Goal: Understand process/instructions: Learn how to perform a task or action

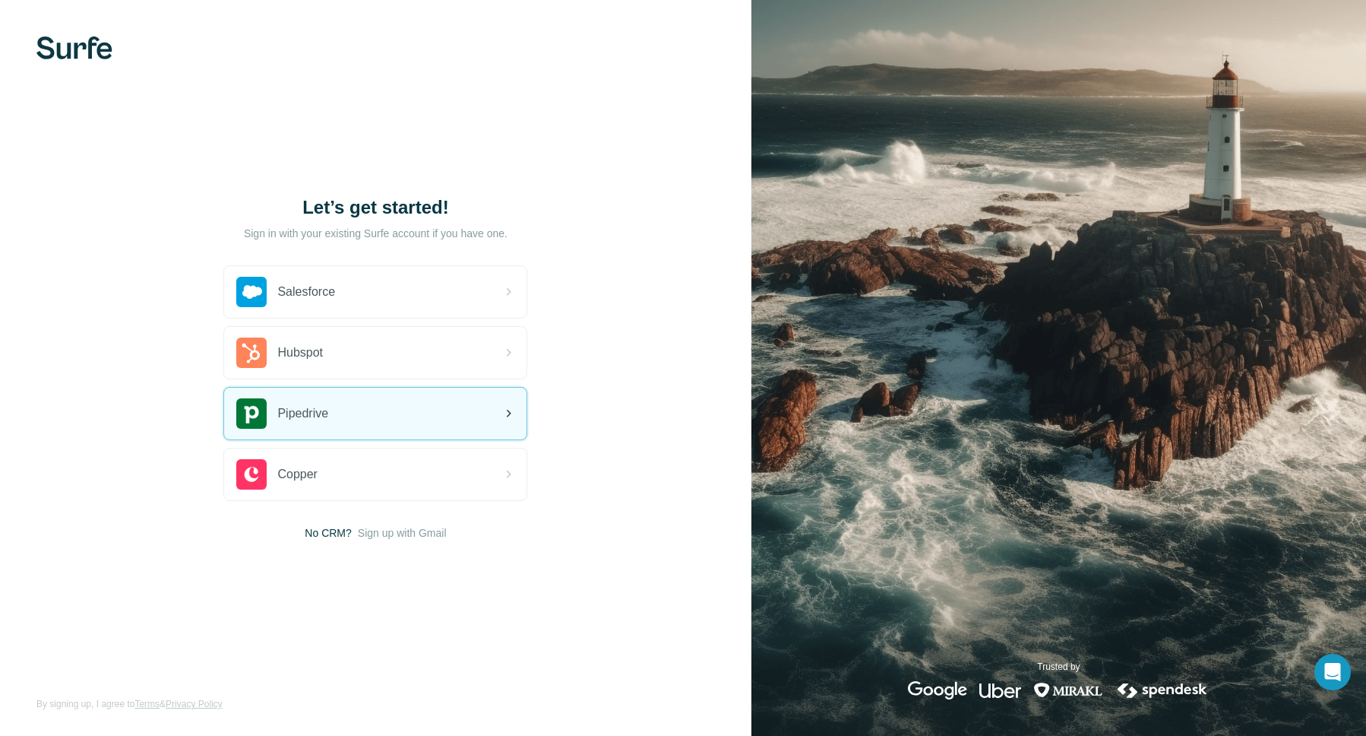
click at [419, 415] on div "Pipedrive" at bounding box center [375, 414] width 302 height 52
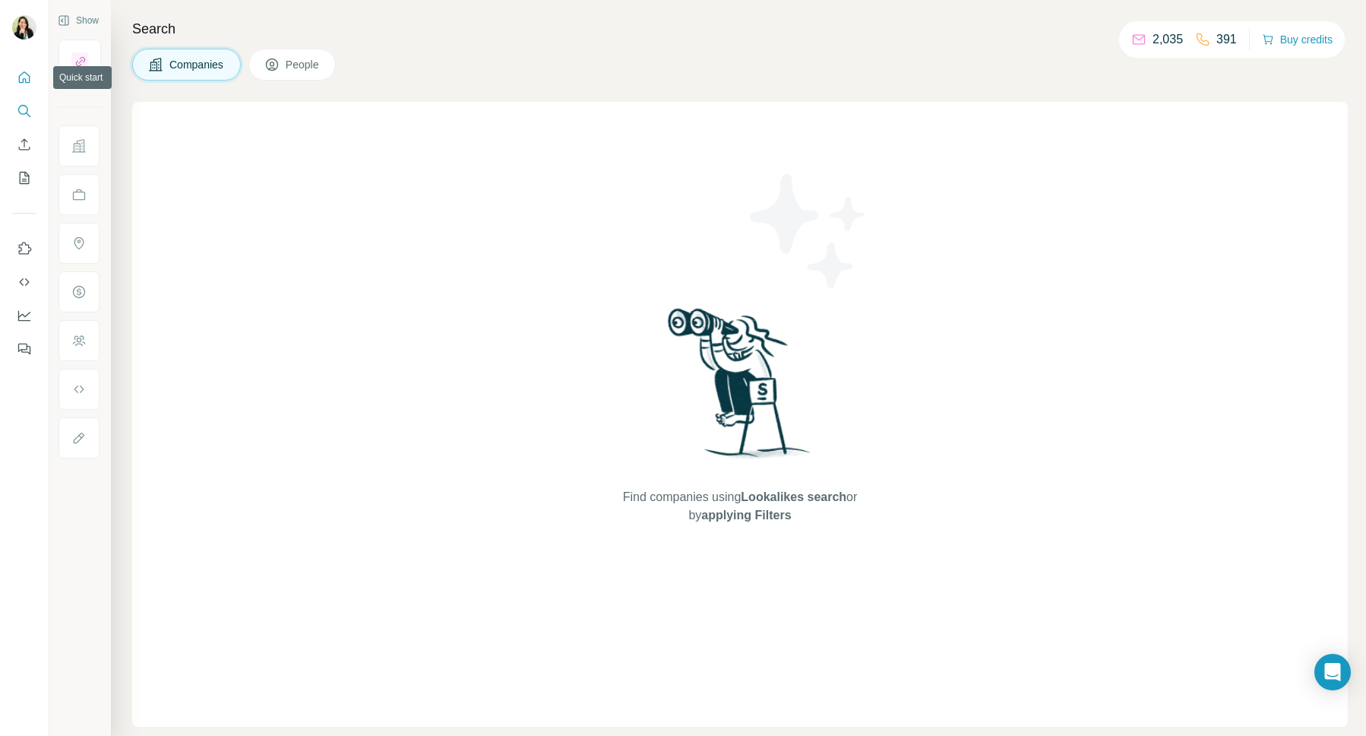
click at [24, 77] on icon "Quick start" at bounding box center [24, 77] width 15 height 15
